Goal: Check status: Check status

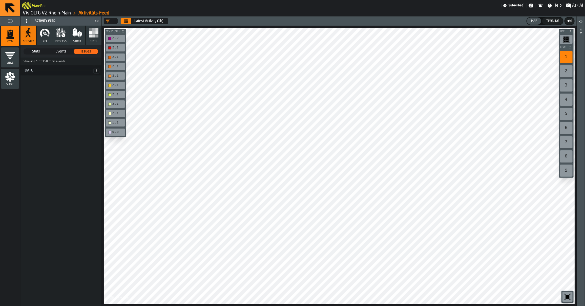
click at [36, 50] on span "Stats" at bounding box center [36, 51] width 24 height 5
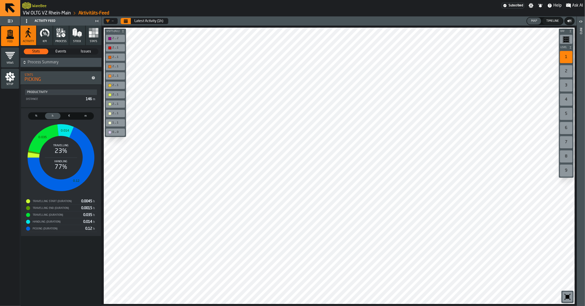
click at [89, 117] on span "m" at bounding box center [85, 116] width 13 height 4
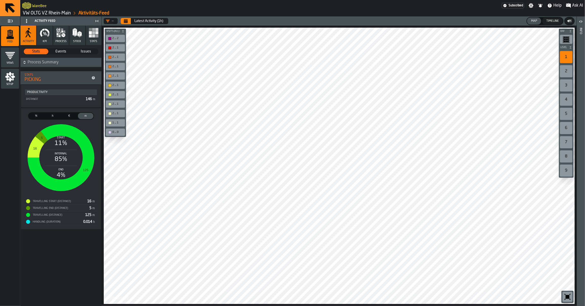
click at [68, 115] on span "€" at bounding box center [69, 116] width 13 height 4
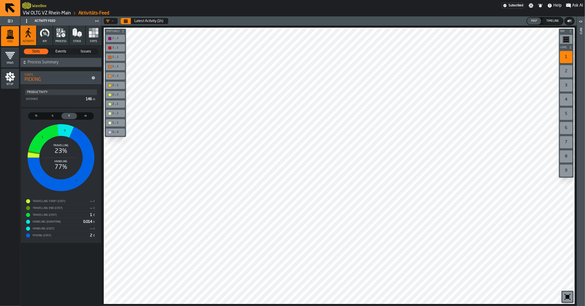
click at [41, 90] on div "Productivity" at bounding box center [61, 92] width 68 height 4
click at [35, 65] on span "Process Summary" at bounding box center [64, 62] width 73 height 6
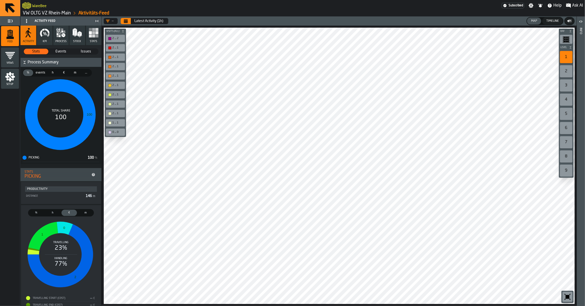
click at [87, 71] on span "..." at bounding box center [86, 72] width 8 height 5
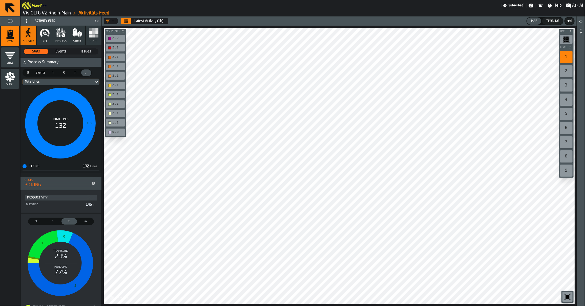
click at [27, 72] on span "%" at bounding box center [28, 72] width 8 height 5
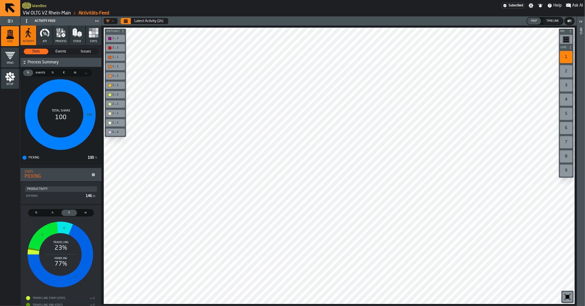
click at [83, 75] on span "..." at bounding box center [86, 72] width 8 height 5
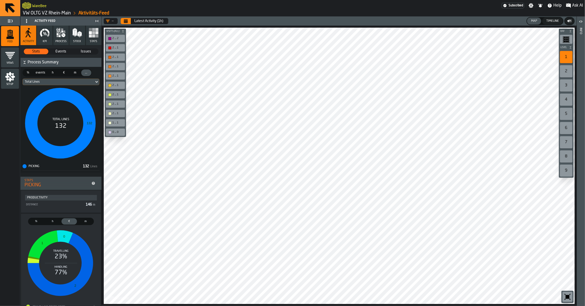
click at [57, 83] on div "Total Lines" at bounding box center [58, 82] width 67 height 4
click at [69, 124] on span "# throughput" at bounding box center [73, 126] width 41 height 6
click at [57, 51] on span "Events" at bounding box center [61, 51] width 24 height 5
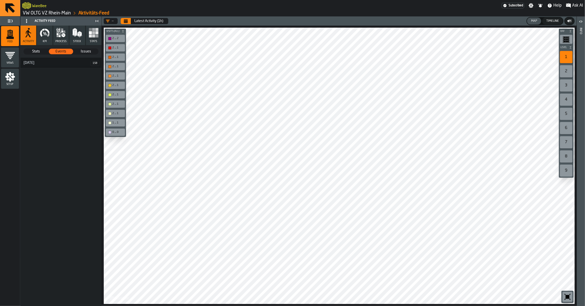
click at [35, 51] on span "Stats" at bounding box center [36, 51] width 24 height 5
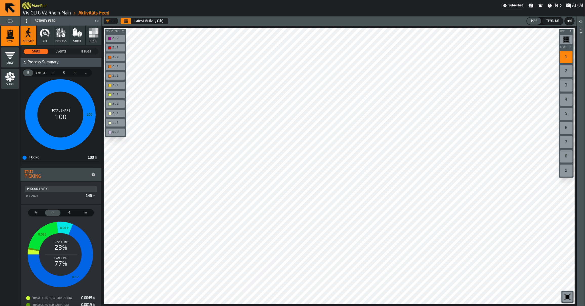
click at [40, 40] on button "KPI" at bounding box center [45, 35] width 16 height 19
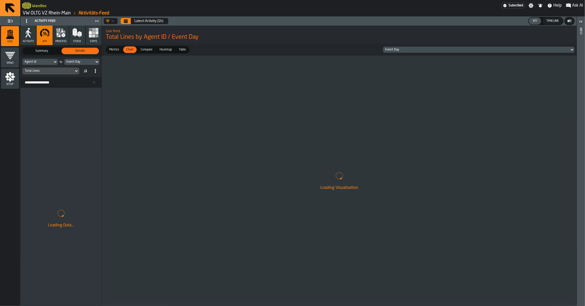
drag, startPoint x: 169, startPoint y: 10, endPoint x: 296, endPoint y: -18, distance: 130.5
click at [296, 0] on html "WareBee Subscribed Settings Notifications Help Ask AI VW OLTG VZ Rhein-Main Akt…" at bounding box center [292, 153] width 585 height 306
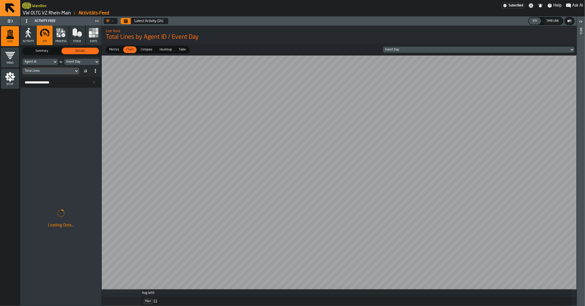
click at [43, 50] on span "Summary" at bounding box center [41, 51] width 35 height 5
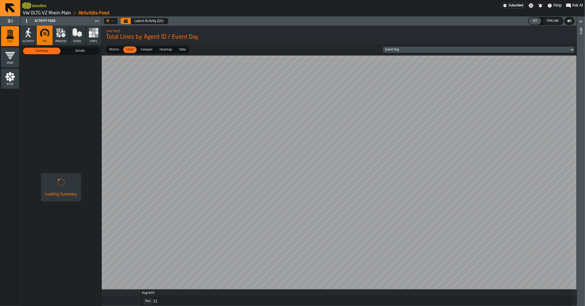
click at [127, 22] on icon "Calendar" at bounding box center [126, 21] width 4 height 4
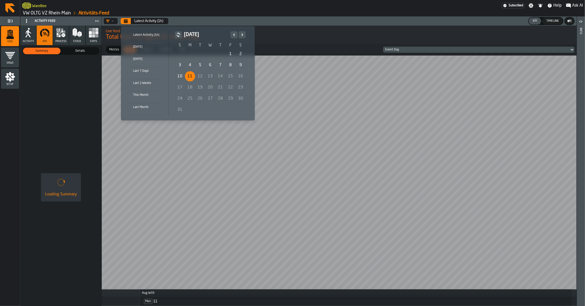
click at [186, 65] on div "4" at bounding box center [190, 65] width 10 height 10
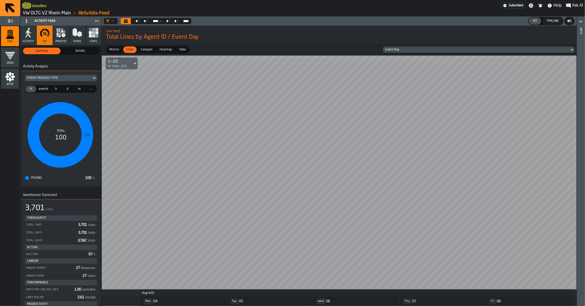
click at [62, 32] on icon "button" at bounding box center [63, 31] width 2 height 2
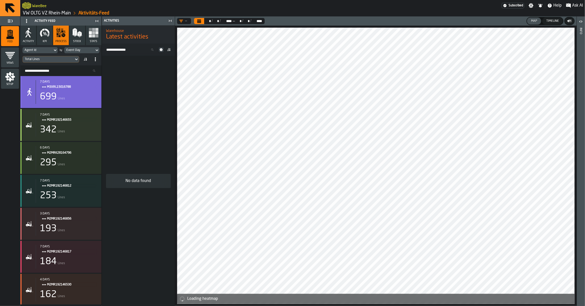
click at [57, 106] on div "7 days M3XRL15016788 699 Lines" at bounding box center [61, 92] width 81 height 32
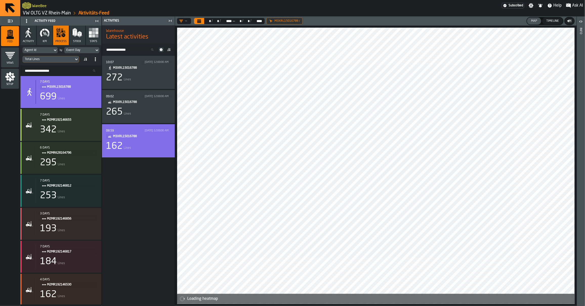
click at [133, 149] on div "162 Lines" at bounding box center [138, 146] width 65 height 10
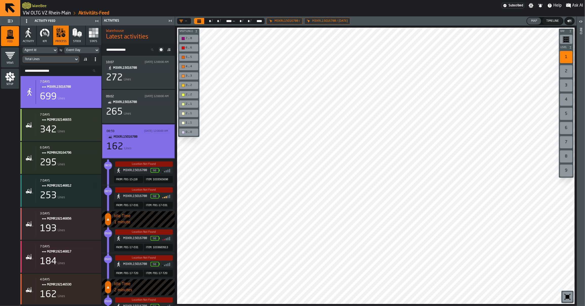
click at [132, 148] on div "162 Lines" at bounding box center [139, 147] width 64 height 10
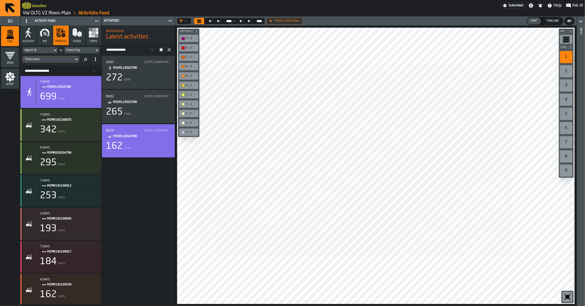
click at [132, 148] on div "162 Lines" at bounding box center [138, 146] width 65 height 10
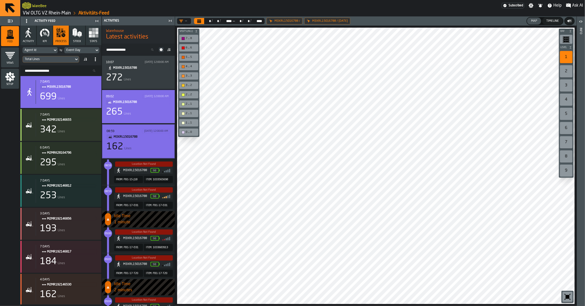
click at [132, 112] on div "265 Lines" at bounding box center [138, 112] width 65 height 10
click at [139, 105] on span "M3XRL15016788" at bounding box center [140, 102] width 54 height 6
